Goal: Ask a question

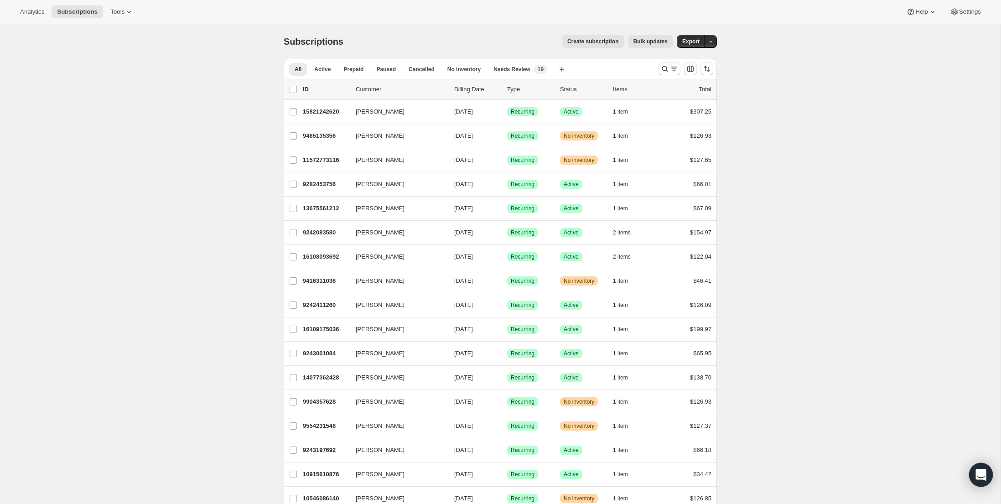
click at [979, 472] on icon "Open Intercom Messenger" at bounding box center [981, 475] width 10 height 12
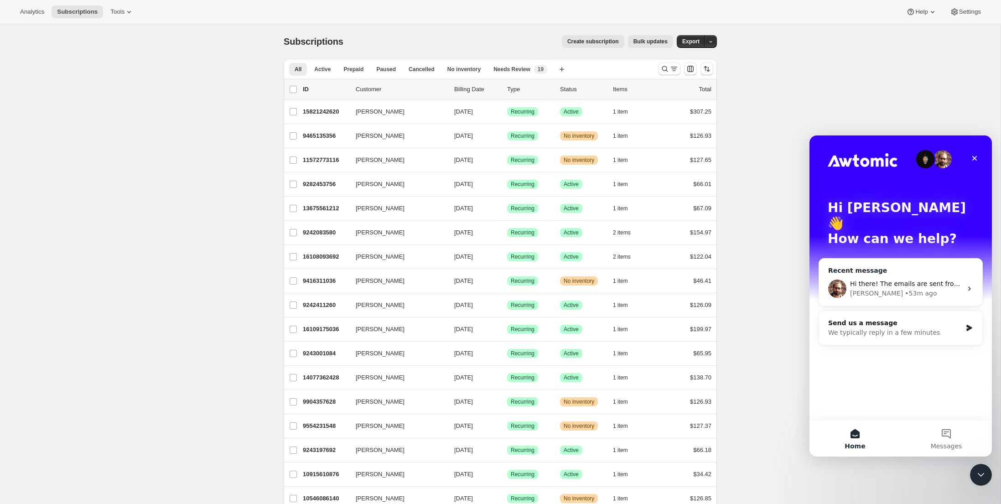
click at [966, 285] on icon "Intercom messenger" at bounding box center [969, 288] width 7 height 7
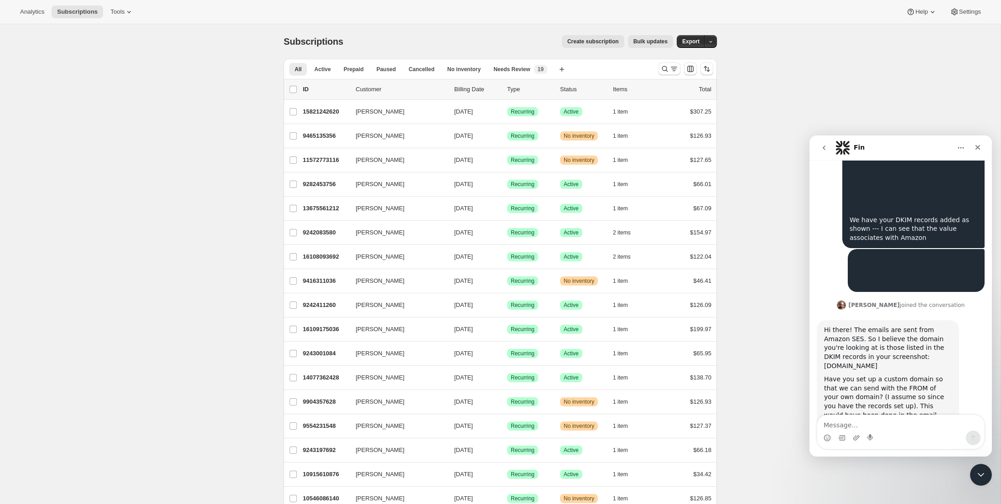
scroll to position [206, 0]
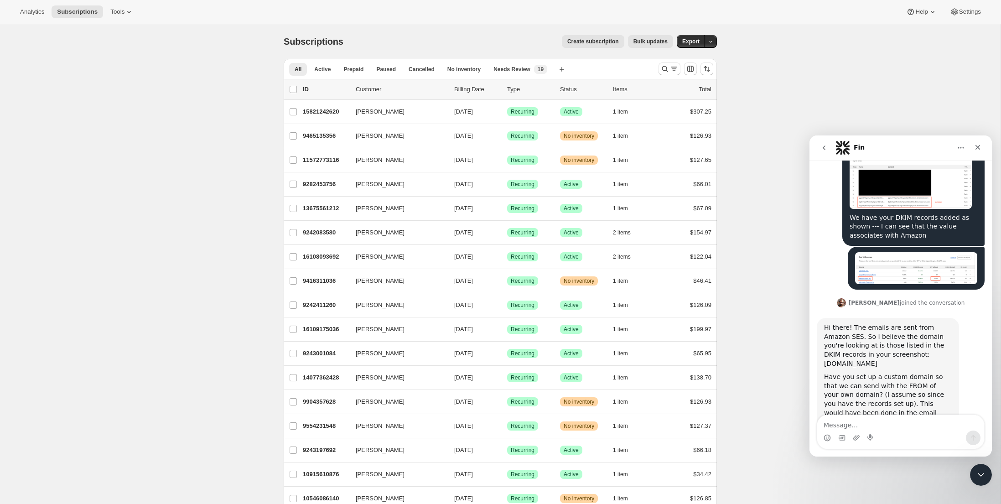
click at [847, 426] on textarea "Message…" at bounding box center [900, 423] width 167 height 16
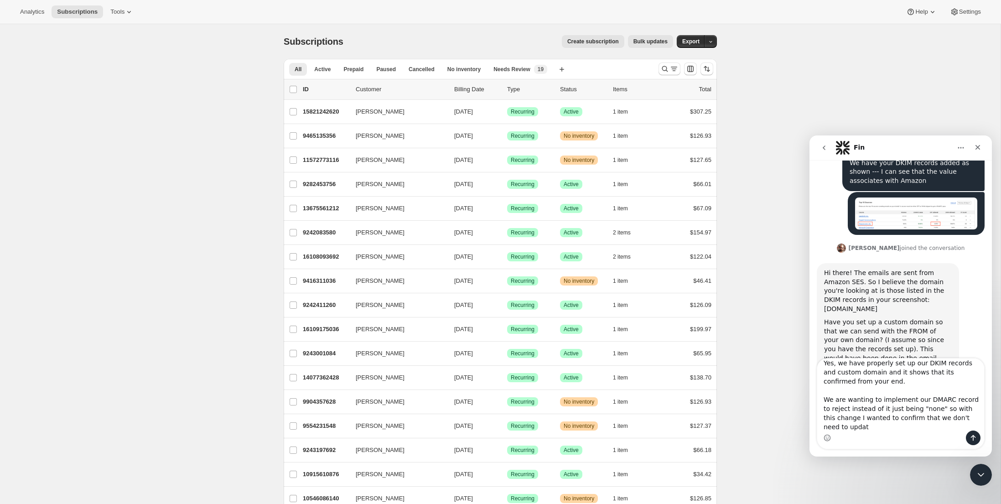
scroll to position [262, 0]
type textarea "Yes, we have properly set up our DKIM records and custom domain and it shows th…"
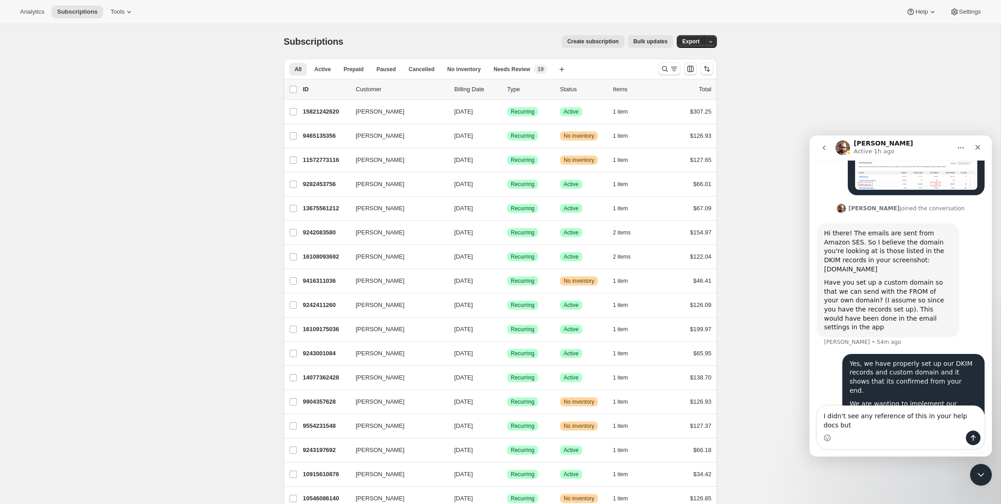
scroll to position [309, 0]
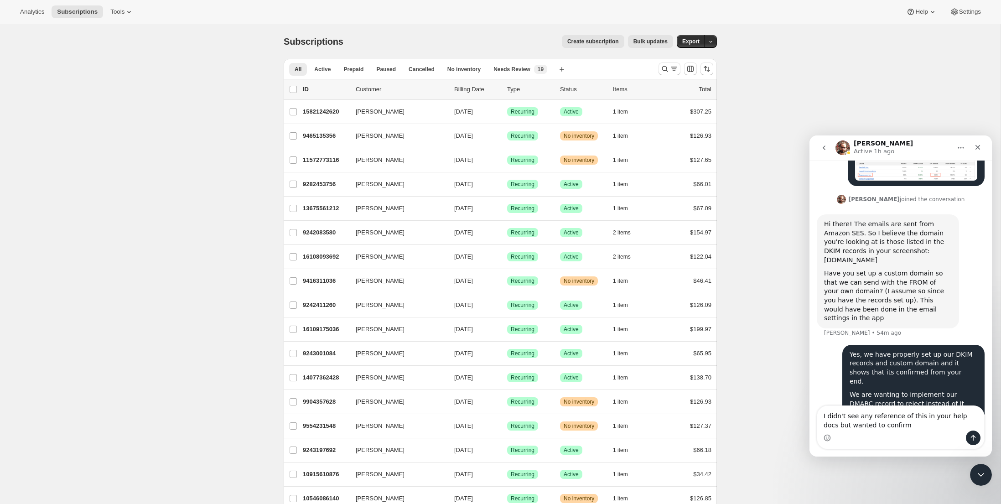
type textarea "I didn't see any reference of this in your help docs but wanted to confirm"
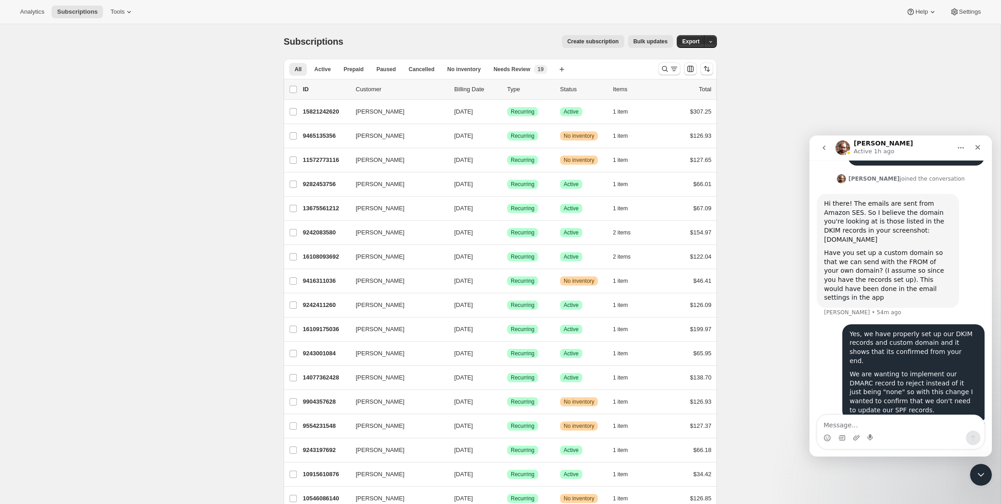
scroll to position [330, 0]
click at [886, 249] on div "Have you set up a custom domain so that we can send with the FROM of your own d…" at bounding box center [888, 276] width 128 height 54
